Goal: Transaction & Acquisition: Purchase product/service

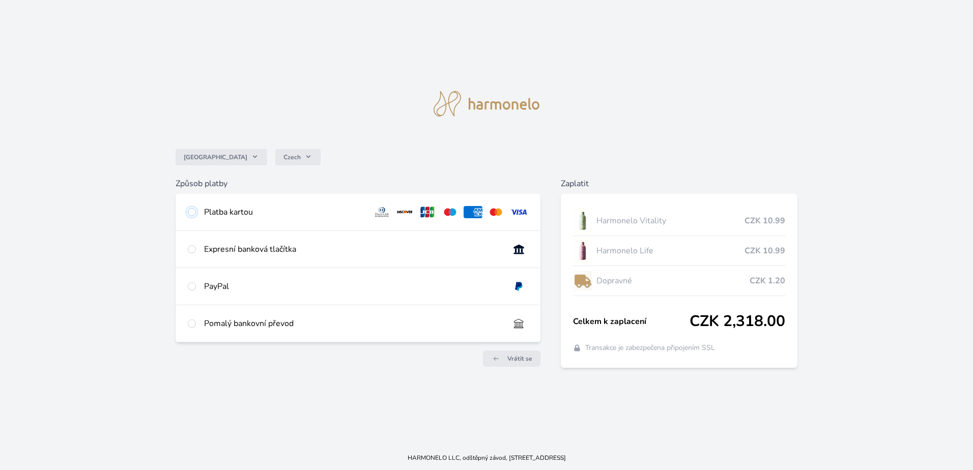
click at [192, 214] on input "radio" at bounding box center [192, 212] width 8 height 8
radio input "true"
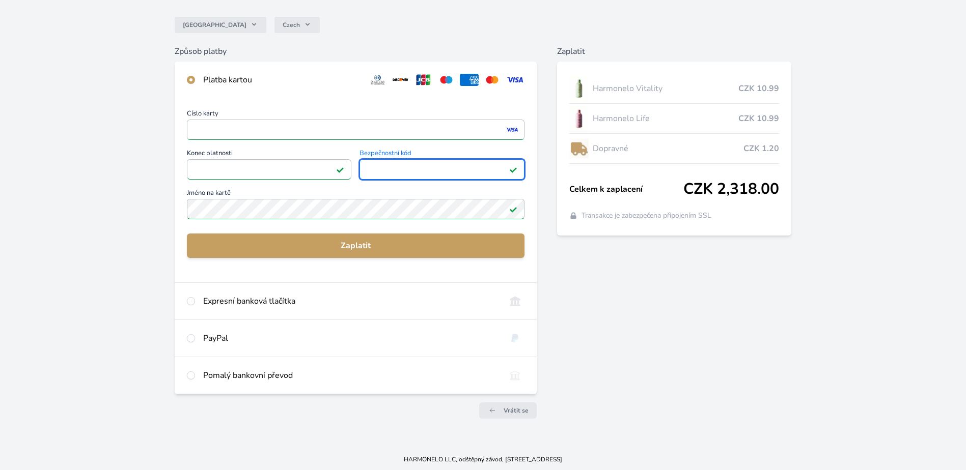
scroll to position [83, 0]
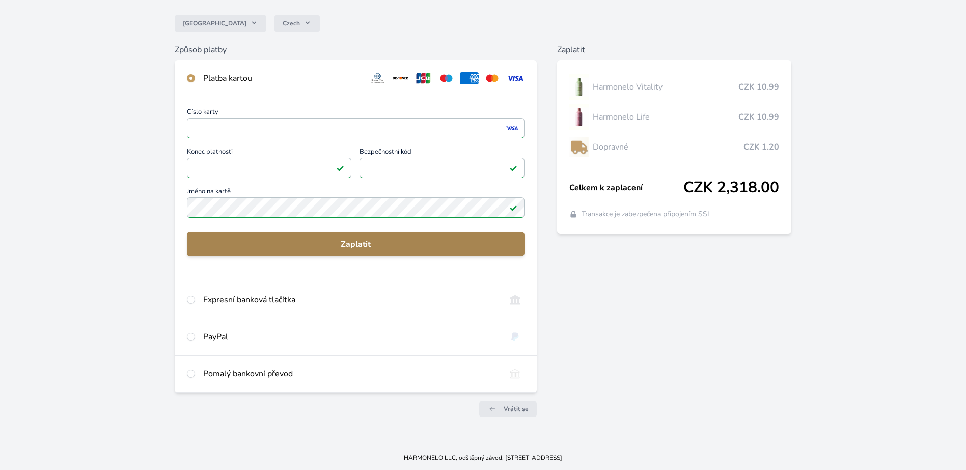
click at [356, 245] on span "Zaplatit" at bounding box center [355, 244] width 321 height 12
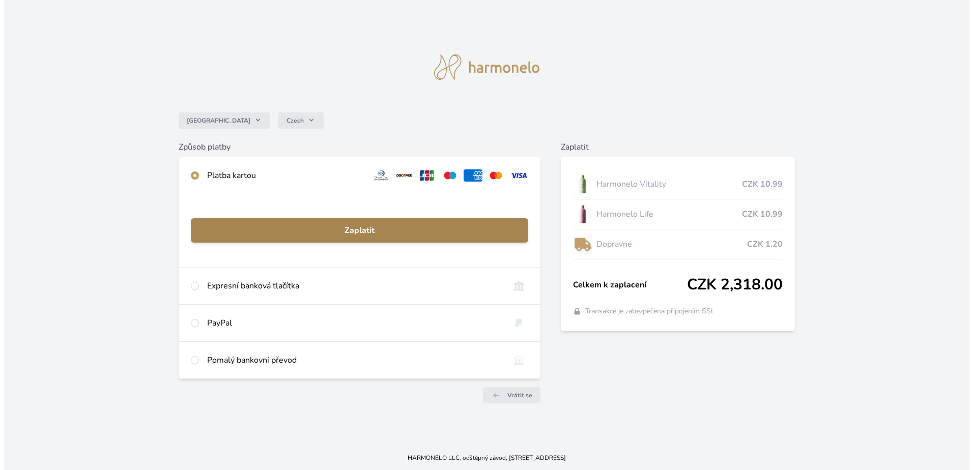
scroll to position [0, 0]
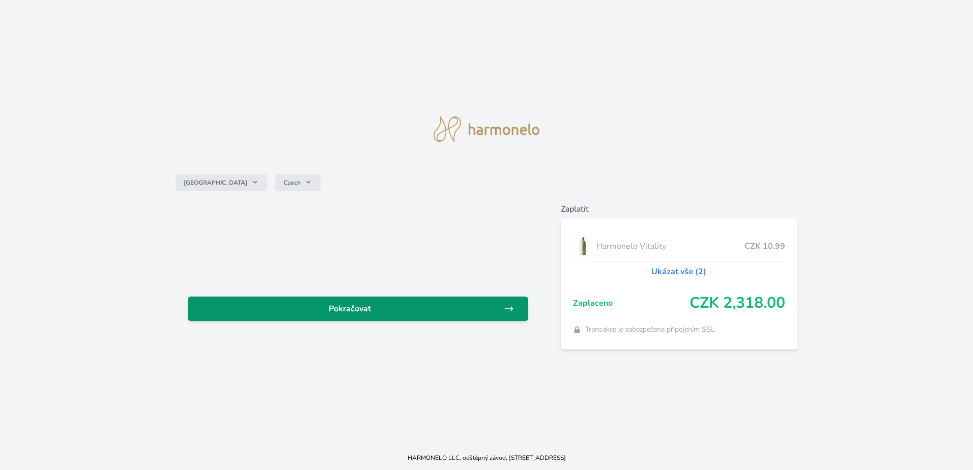
click at [359, 309] on span "Pokračovat" at bounding box center [350, 309] width 308 height 12
